Goal: Information Seeking & Learning: Learn about a topic

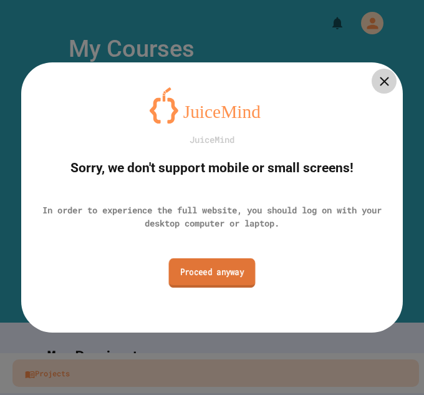
click at [237, 265] on link "Proceed anyway" at bounding box center [212, 272] width 87 height 29
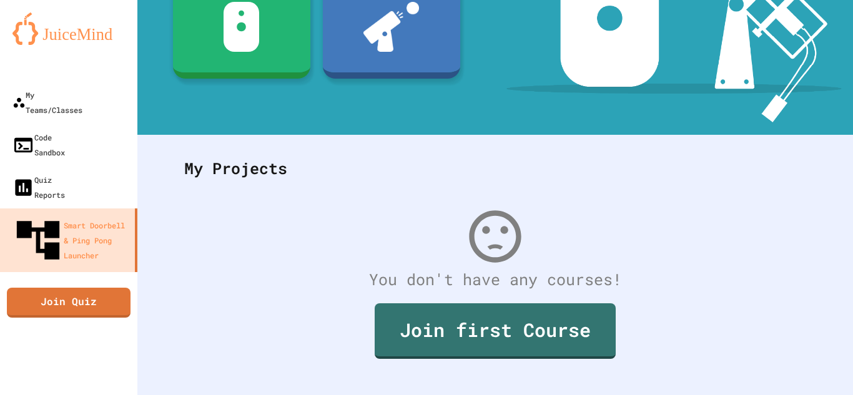
scroll to position [222, 0]
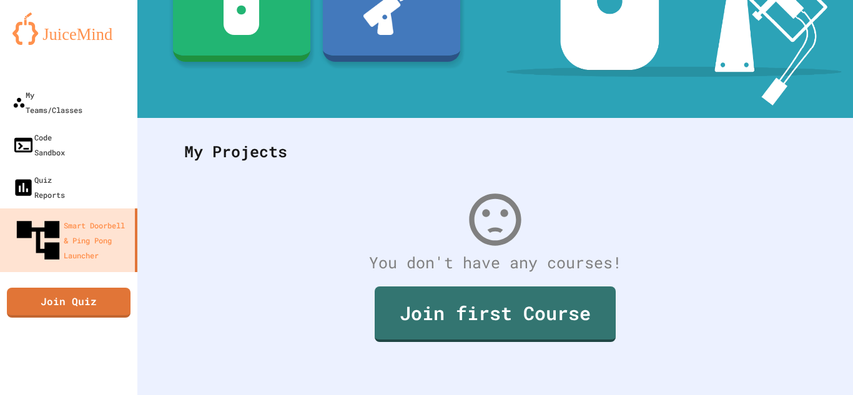
click at [100, 78] on div at bounding box center [68, 68] width 137 height 25
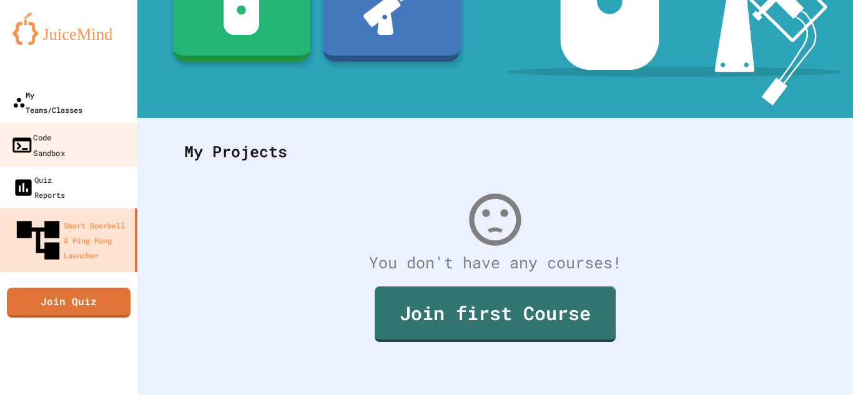
click at [105, 90] on link "My Teams/Classes" at bounding box center [68, 102] width 137 height 42
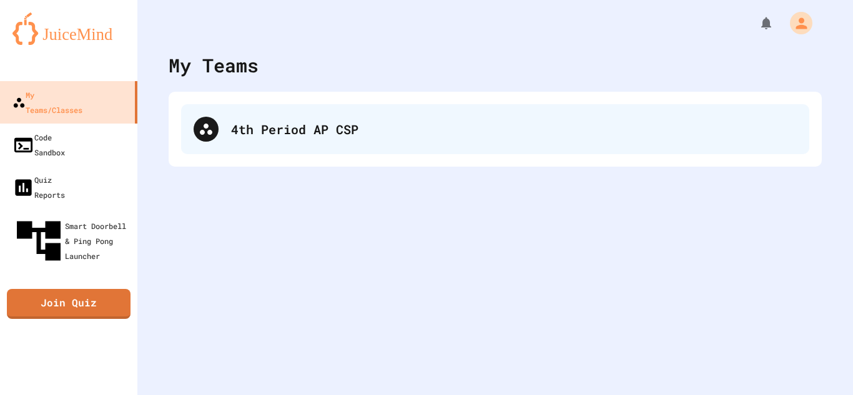
click at [367, 127] on div "4th Period AP CSP" at bounding box center [513, 129] width 565 height 19
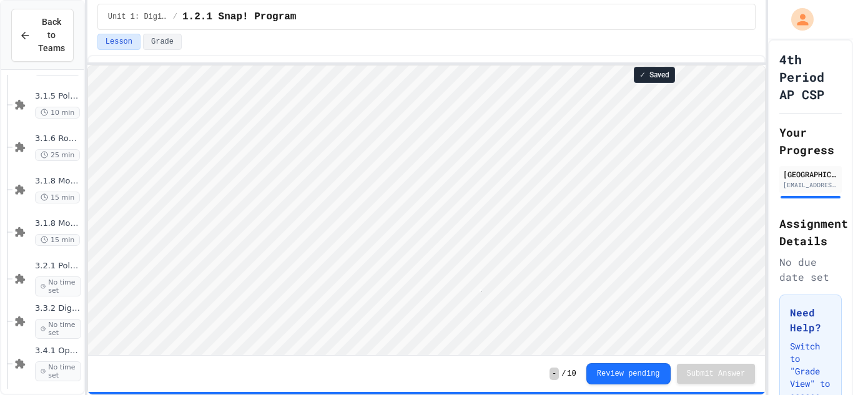
scroll to position [1, 12]
type textarea "***"
click at [62, 359] on div "3.4.1 Operators Porgram No time set" at bounding box center [58, 364] width 46 height 36
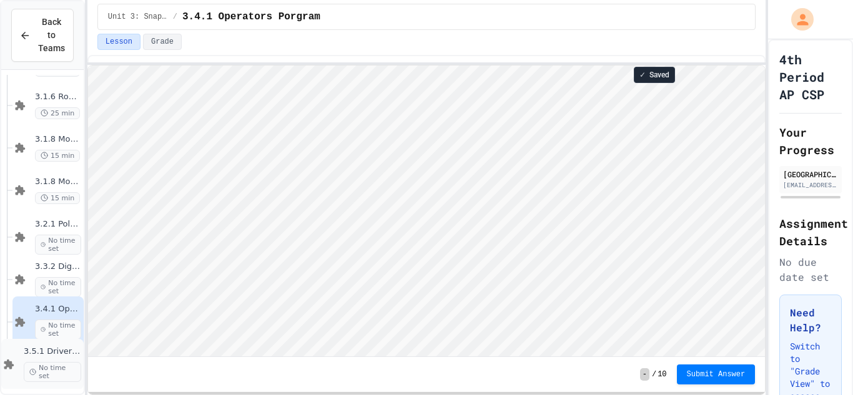
click at [51, 354] on span "3.5.1 Drivers License Program" at bounding box center [52, 351] width 57 height 11
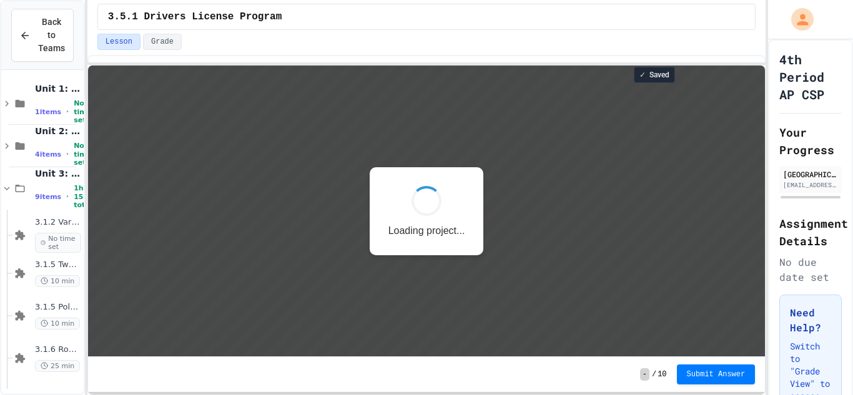
scroll to position [1, 0]
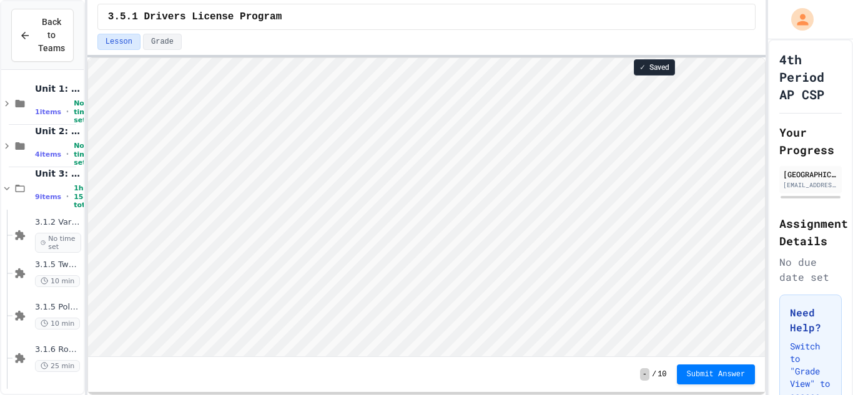
click at [499, 0] on html "We are updating our servers at 9:30PM EST [DATE]. [PERSON_NAME] should continue…" at bounding box center [426, 197] width 853 height 395
click at [580, 58] on html "Loading project... ! Error Loading Project There was an error loading the proje…" at bounding box center [425, 58] width 677 height 0
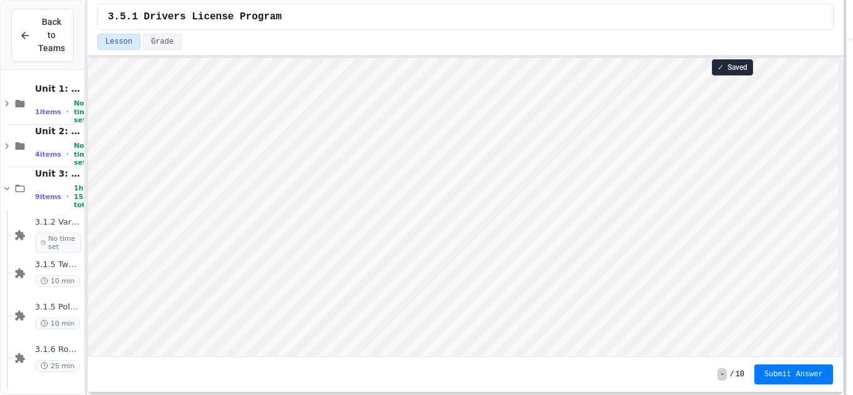
click at [845, 279] on div at bounding box center [844, 197] width 2 height 395
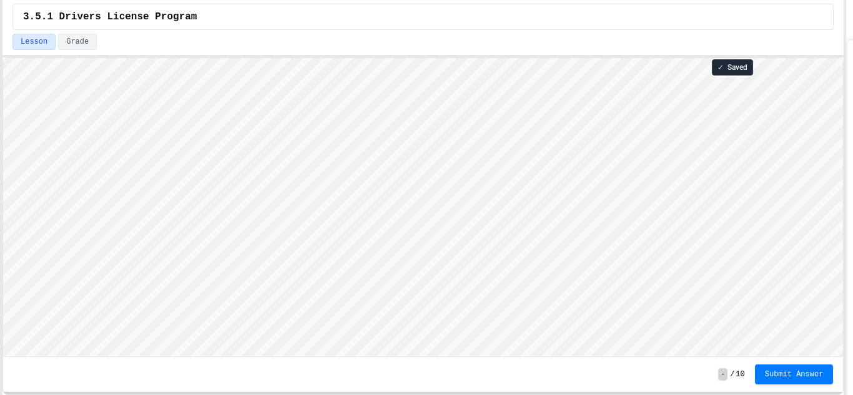
click at [0, 310] on div "Back to Teams Unit 1: Digital Information 1 items • No time set Unit 2: The Int…" at bounding box center [426, 197] width 853 height 395
click at [199, 58] on html "Loading project... ! Error Loading Project There was an error loading the proje…" at bounding box center [422, 58] width 839 height 0
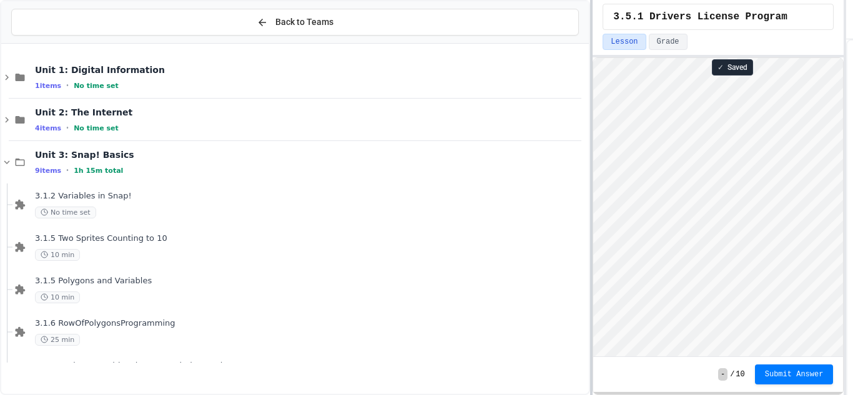
click at [600, 192] on div "Back to Teams Unit 1: Digital Information 1 items • No time set Unit 2: The Int…" at bounding box center [426, 197] width 853 height 395
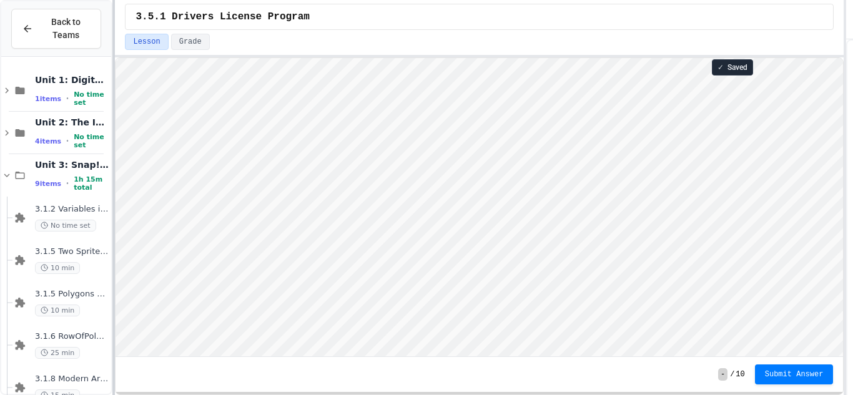
click at [108, 301] on div "Back to Teams Unit 1: Digital Information 1 items • No time set Unit 2: The Int…" at bounding box center [426, 197] width 853 height 395
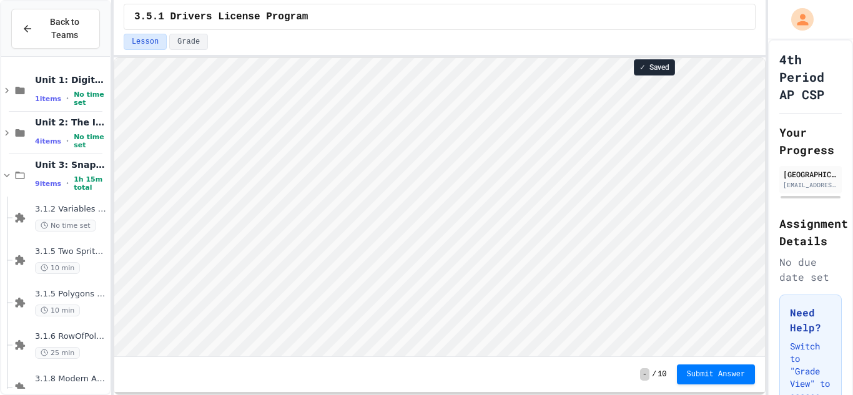
scroll to position [0, 0]
